Goal: Task Accomplishment & Management: Use online tool/utility

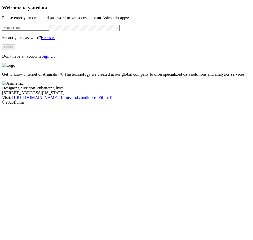
type input "[PERSON_NAME][EMAIL_ADDRESS][PERSON_NAME][DOMAIN_NAME]"
click at [15, 50] on button "Login" at bounding box center [8, 47] width 13 height 6
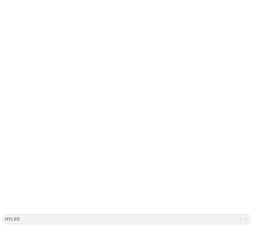
click at [11, 100] on icon at bounding box center [10, 108] width 16 height 16
